Goal: Task Accomplishment & Management: Use online tool/utility

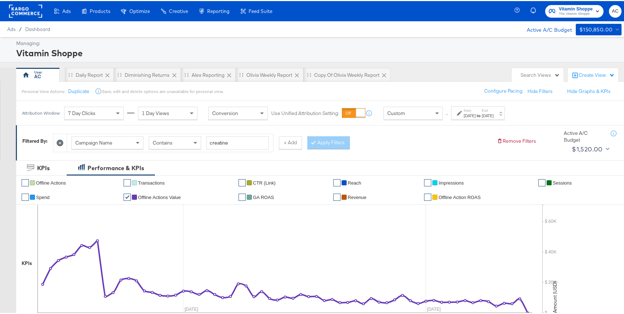
click at [31, 13] on rect at bounding box center [25, 10] width 33 height 13
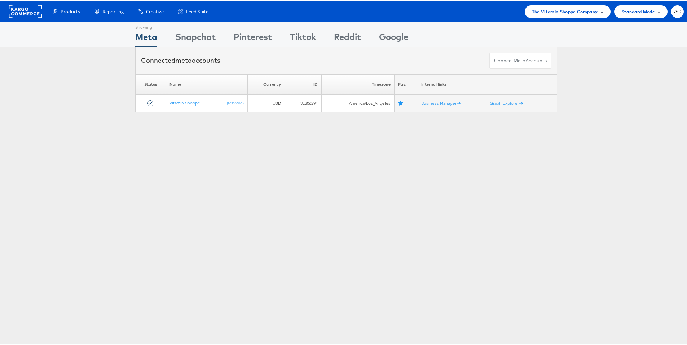
click at [596, 13] on div "The Vitamin Shoppe Company" at bounding box center [567, 10] width 71 height 8
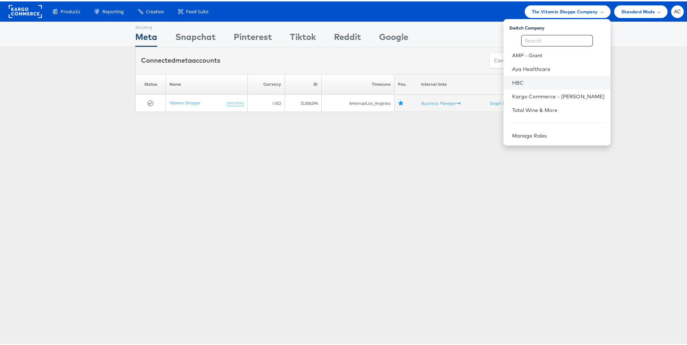
click at [512, 78] on link "HBC" at bounding box center [558, 81] width 93 height 7
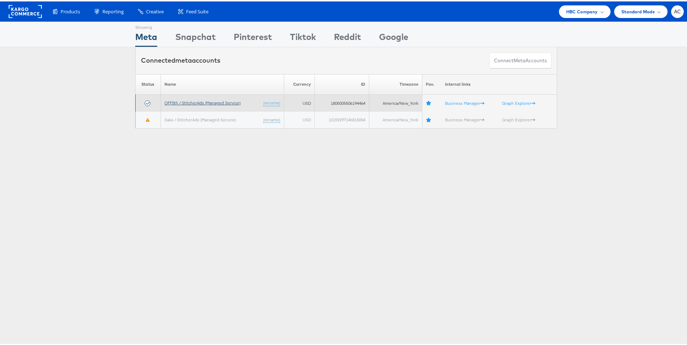
click at [177, 99] on link "OFF5th / StitcherAds (Managed Service)" at bounding box center [202, 101] width 76 height 5
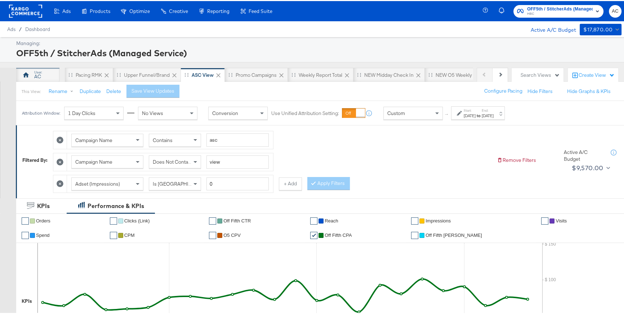
click at [43, 74] on div "AC" at bounding box center [37, 74] width 43 height 14
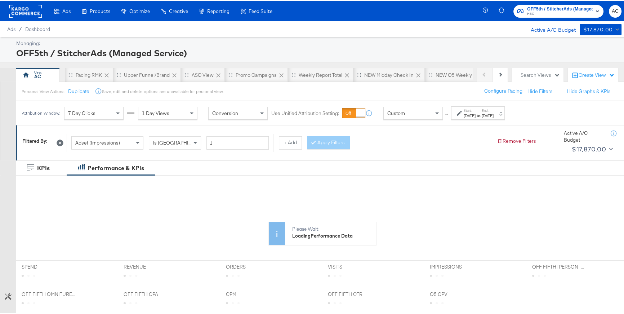
click at [457, 114] on icon at bounding box center [459, 112] width 5 height 5
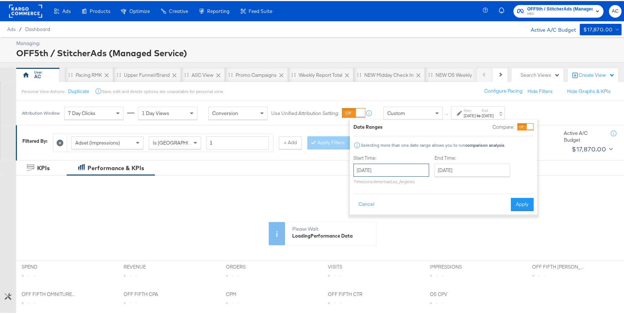
click at [400, 172] on input "September 11th 2025" at bounding box center [392, 169] width 76 height 13
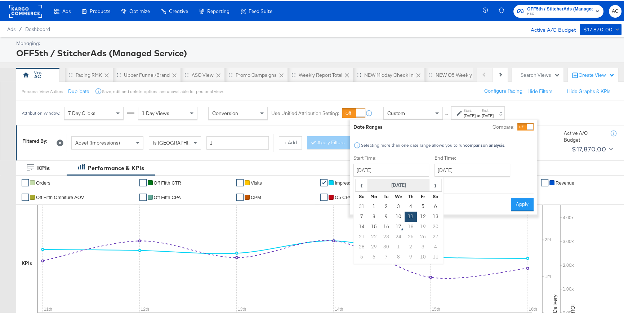
click at [399, 184] on th "September 2025" at bounding box center [399, 184] width 62 height 12
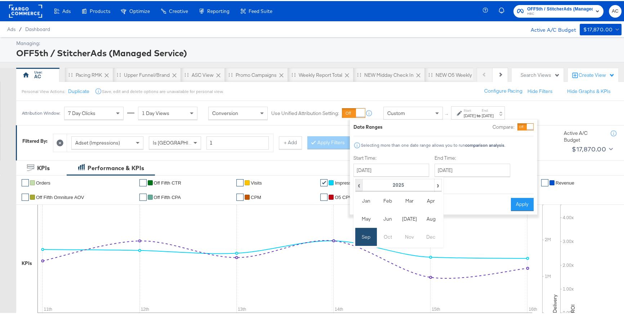
click at [359, 186] on span "‹" at bounding box center [359, 183] width 6 height 11
click at [426, 237] on td "Dec" at bounding box center [431, 236] width 22 height 18
click at [363, 214] on td "1" at bounding box center [362, 216] width 12 height 10
type input "December 1st 2024"
click at [456, 171] on input "September 16th 2025" at bounding box center [470, 169] width 76 height 13
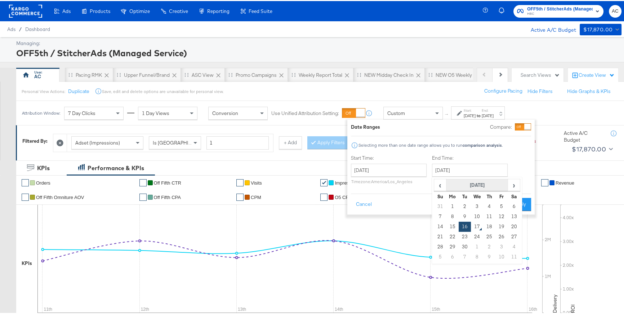
click at [465, 182] on th "September 2025" at bounding box center [478, 184] width 62 height 12
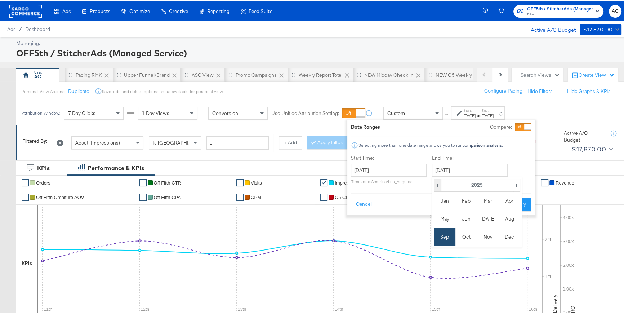
click at [435, 185] on span "‹" at bounding box center [438, 183] width 6 height 11
click at [510, 235] on td "Dec" at bounding box center [510, 236] width 22 height 18
click at [464, 256] on td "31" at bounding box center [465, 256] width 12 height 10
type input "December 31st 2024"
click at [519, 202] on button "Apply" at bounding box center [520, 203] width 23 height 13
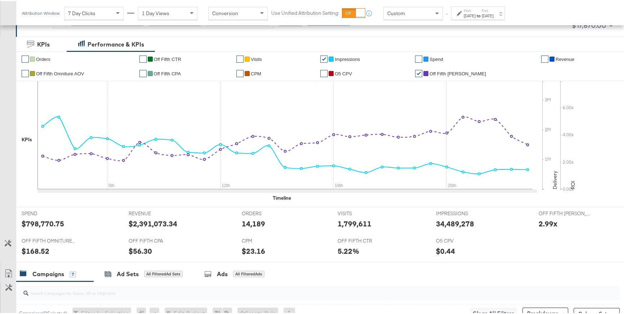
scroll to position [124, 0]
click at [462, 13] on icon at bounding box center [459, 12] width 5 height 5
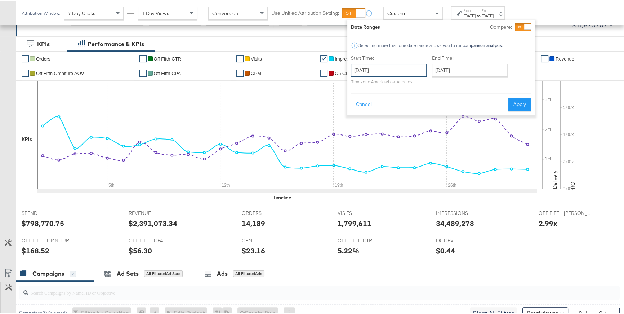
click at [417, 69] on input "December 1st 2024" at bounding box center [389, 69] width 76 height 13
click at [524, 27] on div at bounding box center [527, 26] width 6 height 6
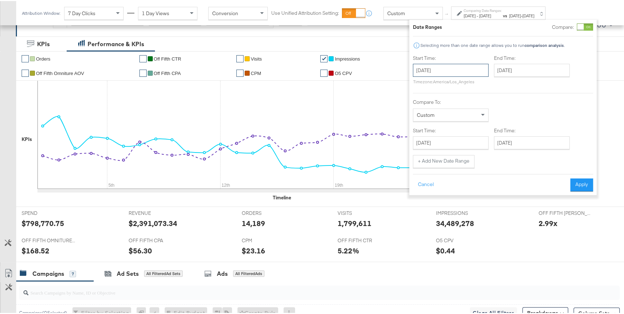
click at [455, 72] on input "December 1st 2024" at bounding box center [451, 69] width 76 height 13
click at [458, 135] on td "18" at bounding box center [458, 136] width 12 height 10
click at [434, 72] on input "December 18th 2024" at bounding box center [454, 69] width 76 height 13
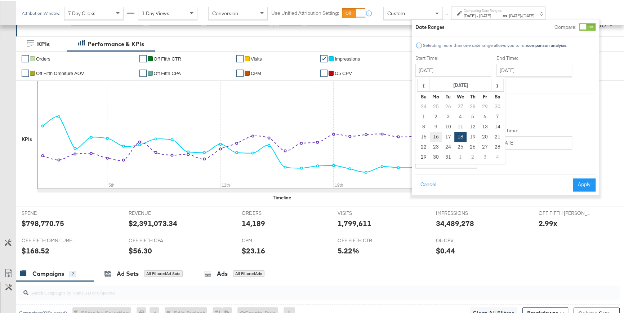
click at [438, 137] on td "16" at bounding box center [436, 136] width 12 height 10
type input "December 16th 2024"
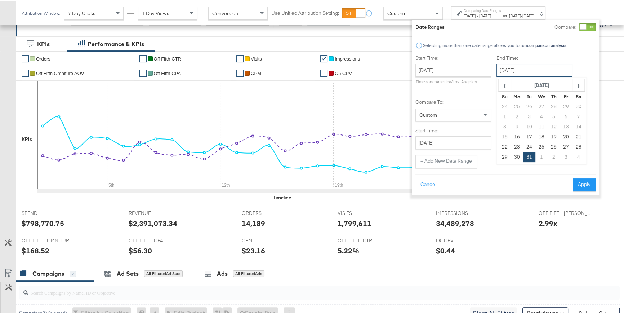
click at [522, 68] on input "December 31st 2024" at bounding box center [535, 69] width 76 height 13
click at [558, 135] on td "19" at bounding box center [554, 136] width 12 height 10
type input "December 19th 2024"
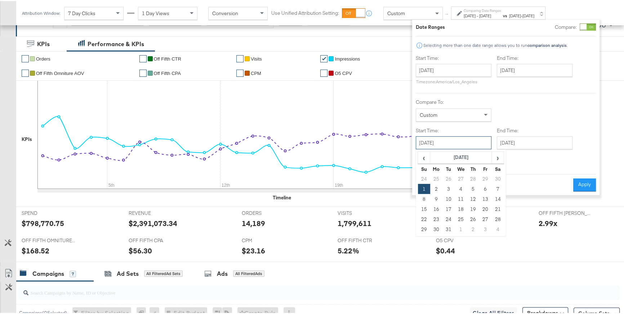
click at [465, 142] on input "December 1st 2024" at bounding box center [454, 141] width 76 height 13
click at [436, 218] on td "23" at bounding box center [436, 218] width 12 height 10
type input "December 23rd 2024"
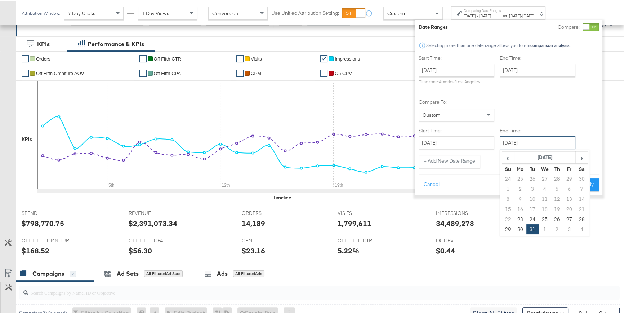
click at [521, 142] on input "December 31st 2024" at bounding box center [538, 141] width 76 height 13
click at [560, 217] on td "26" at bounding box center [557, 218] width 12 height 10
type input "December 26th 2024"
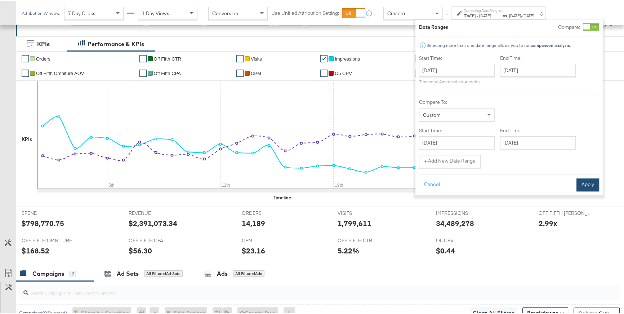
click at [586, 181] on button "Apply" at bounding box center [588, 183] width 23 height 13
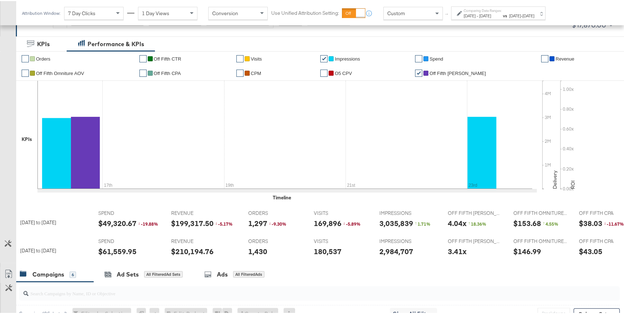
click at [491, 14] on span "Dec 19th 2024" at bounding box center [485, 14] width 12 height 5
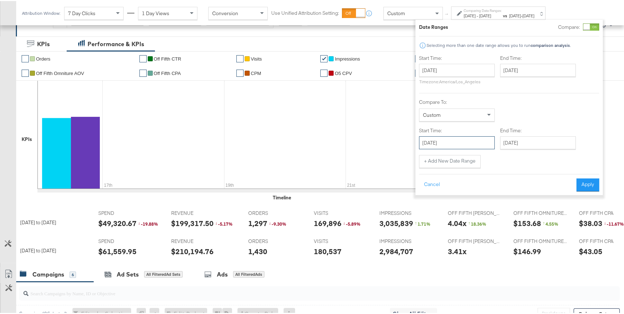
click at [462, 142] on input "December 23rd 2024" at bounding box center [457, 141] width 76 height 13
click at [439, 198] on td "9" at bounding box center [440, 198] width 12 height 10
type input "December 9th 2024"
click at [526, 136] on input "December 26th 2024" at bounding box center [536, 141] width 76 height 13
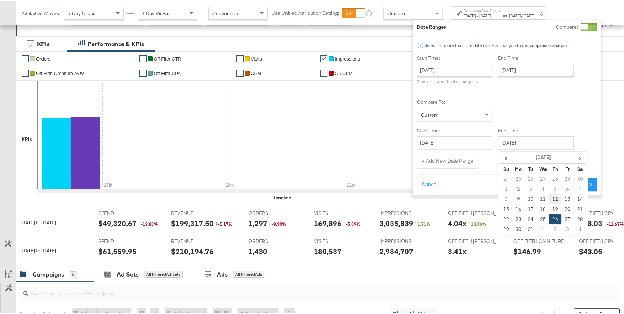
click at [555, 197] on td "12" at bounding box center [555, 198] width 12 height 10
type input "December 12th 2024"
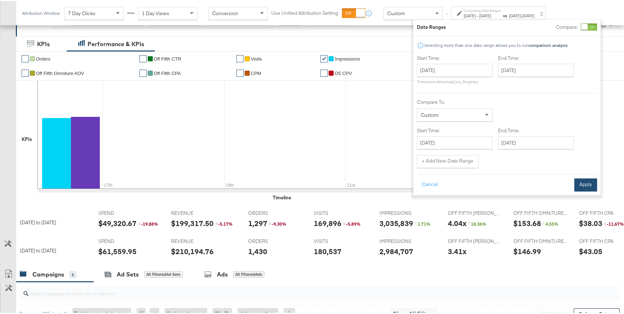
click at [580, 178] on button "Apply" at bounding box center [586, 183] width 23 height 13
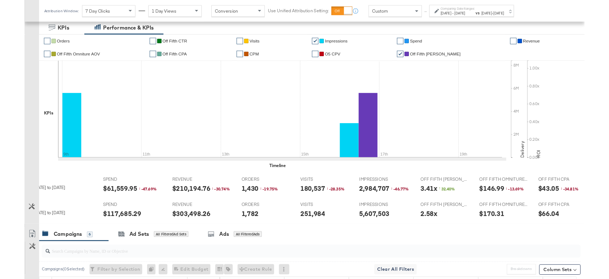
scroll to position [0, 12]
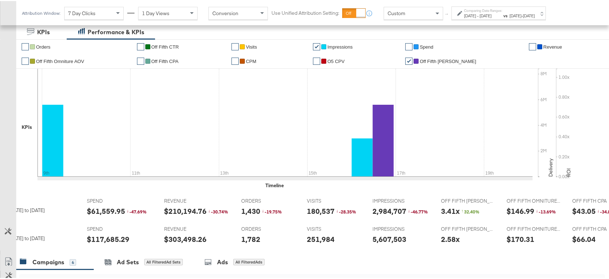
click at [457, 15] on icon at bounding box center [459, 12] width 5 height 5
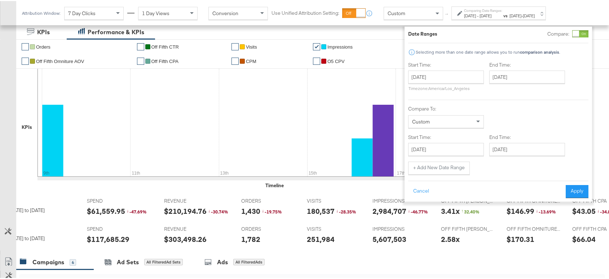
click at [579, 33] on div at bounding box center [575, 33] width 6 height 6
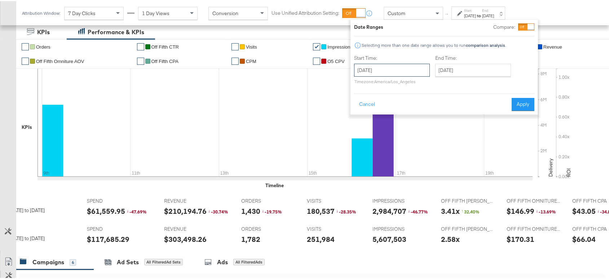
click at [410, 69] on input "December 16th 2024" at bounding box center [392, 69] width 76 height 13
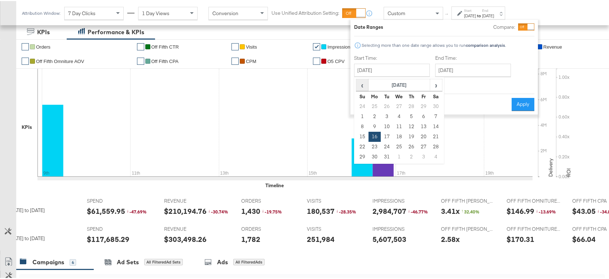
click at [361, 88] on span "‹" at bounding box center [362, 84] width 11 height 11
click at [421, 105] on td "1" at bounding box center [423, 106] width 12 height 10
type input "November 1st 2024"
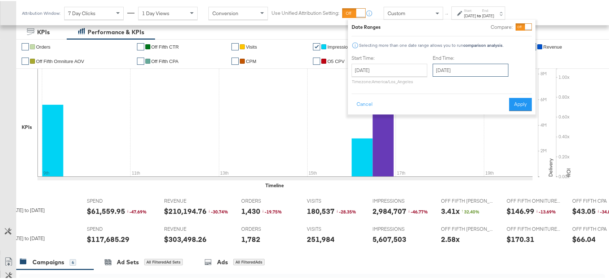
click at [466, 68] on input "December 19th 2024" at bounding box center [471, 69] width 76 height 13
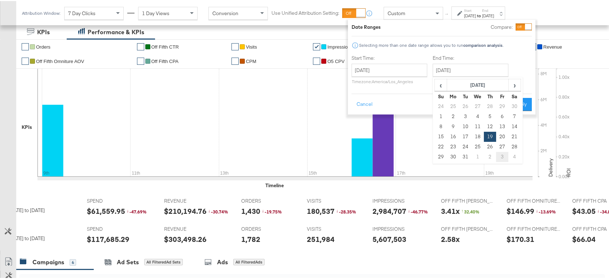
click at [506, 158] on td "3" at bounding box center [502, 156] width 12 height 10
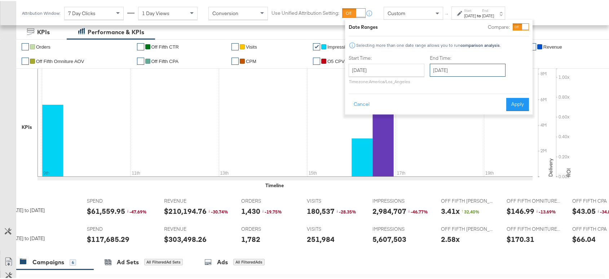
click at [463, 76] on input "January 3rd 2025" at bounding box center [468, 69] width 76 height 13
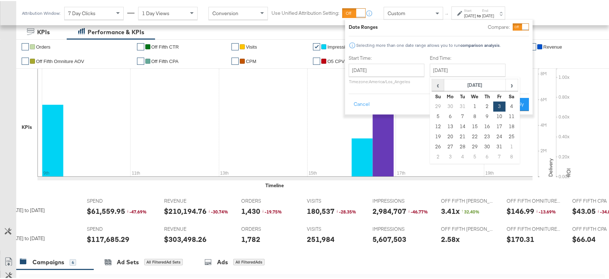
click at [438, 83] on span "‹" at bounding box center [437, 84] width 11 height 11
click at [489, 116] on td "5" at bounding box center [487, 116] width 12 height 10
type input "December 5th 2024"
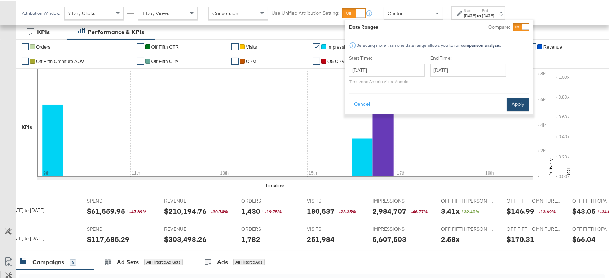
click at [513, 106] on button "Apply" at bounding box center [517, 103] width 23 height 13
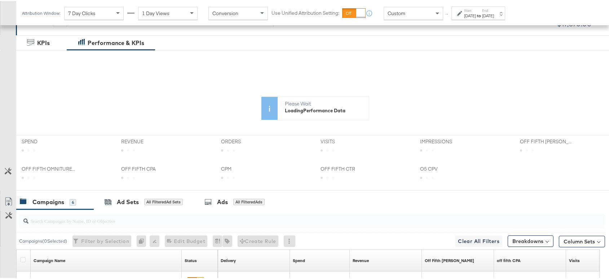
scroll to position [14, 0]
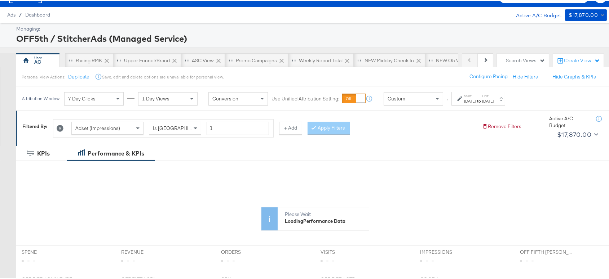
click at [84, 128] on span "Adset (Impressions)" at bounding box center [97, 127] width 45 height 6
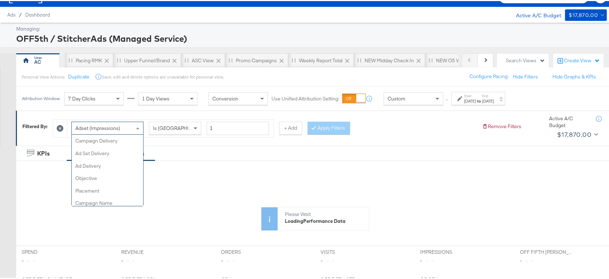
scroll to position [362, 0]
click at [61, 127] on icon at bounding box center [60, 127] width 7 height 7
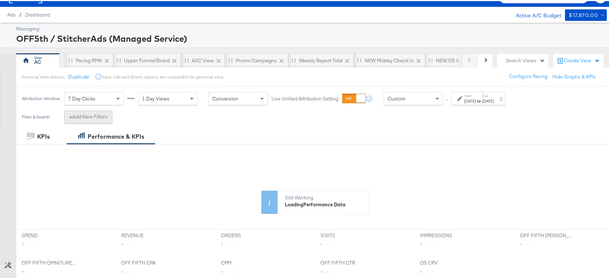
click at [103, 115] on button "+ Add New Filters" at bounding box center [88, 116] width 48 height 13
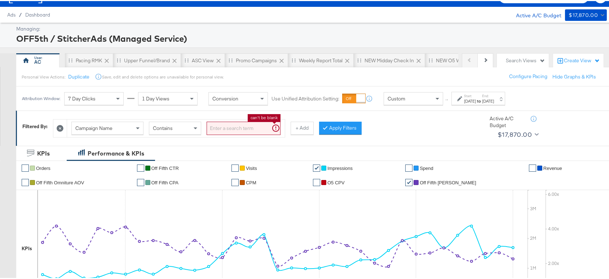
click at [231, 129] on input "search" at bounding box center [244, 127] width 74 height 13
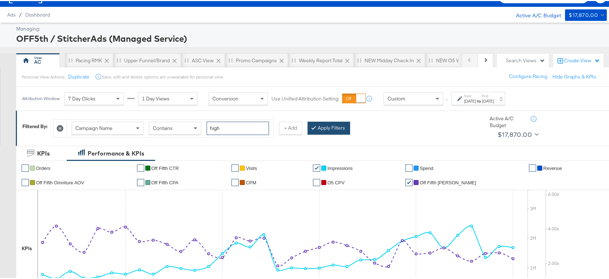
type input "high"
click at [319, 122] on button "Apply Filters" at bounding box center [328, 127] width 43 height 13
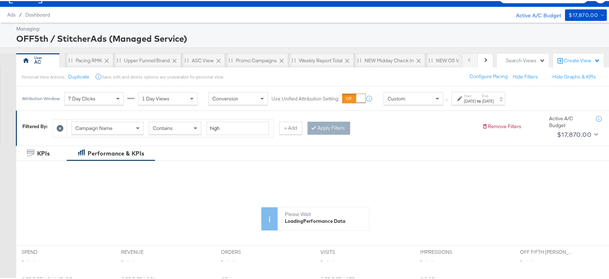
scroll to position [14, 0]
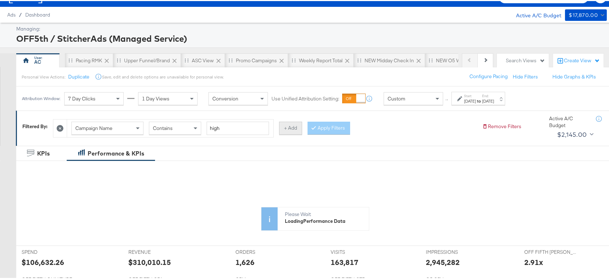
click at [296, 132] on button "+ Add" at bounding box center [290, 127] width 23 height 13
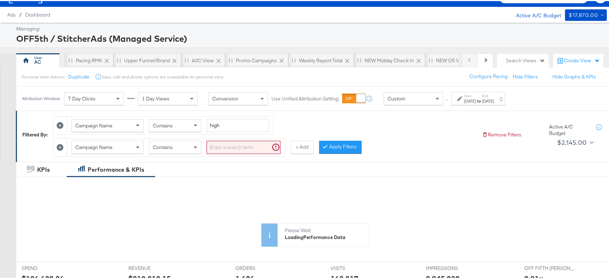
click at [138, 148] on span at bounding box center [138, 146] width 9 height 12
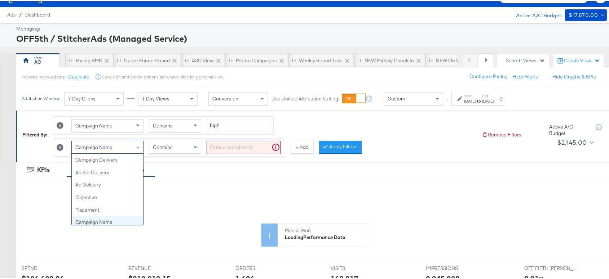
scroll to position [62, 0]
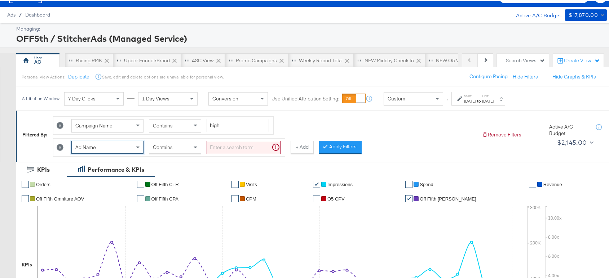
click at [215, 147] on input "search" at bounding box center [244, 146] width 74 height 13
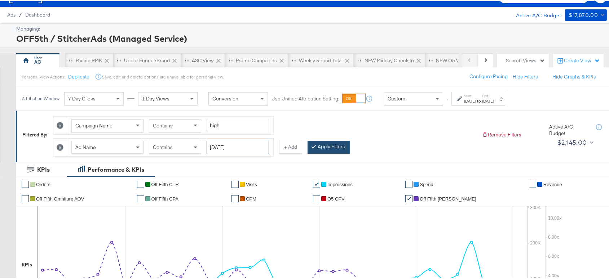
type input "Nov24"
click at [324, 149] on button "Apply Filters" at bounding box center [328, 146] width 43 height 13
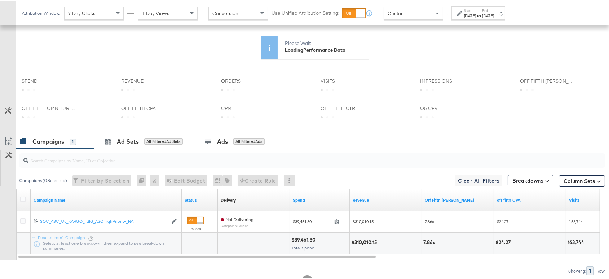
scroll to position [202, 0]
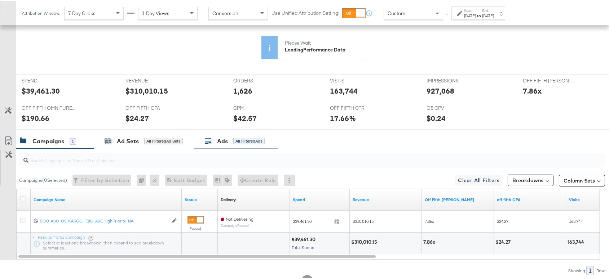
click at [239, 142] on div "Ads All Filtered Ads" at bounding box center [234, 140] width 60 height 8
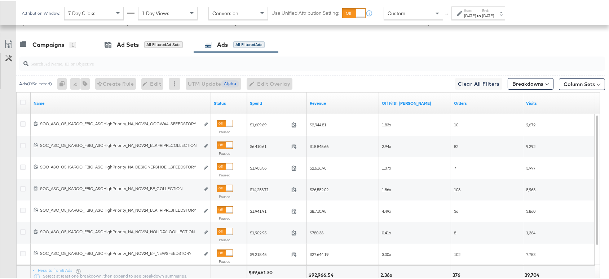
scroll to position [369, 0]
